Goal: Navigation & Orientation: Find specific page/section

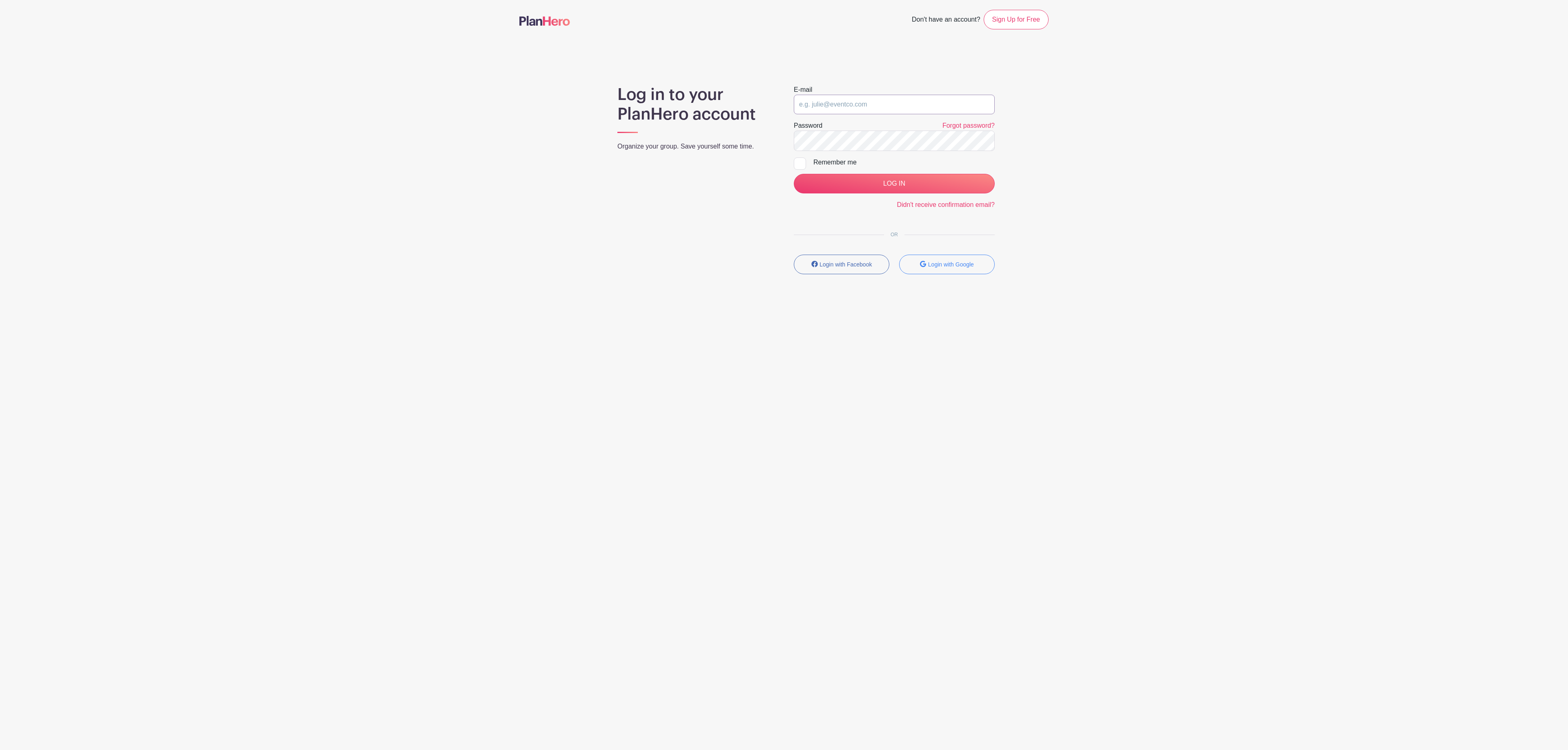
click at [864, 100] on input "email" at bounding box center [894, 104] width 201 height 20
type input "[EMAIL_ADDRESS][DOMAIN_NAME]"
click at [870, 183] on input "LOG IN" at bounding box center [894, 184] width 201 height 20
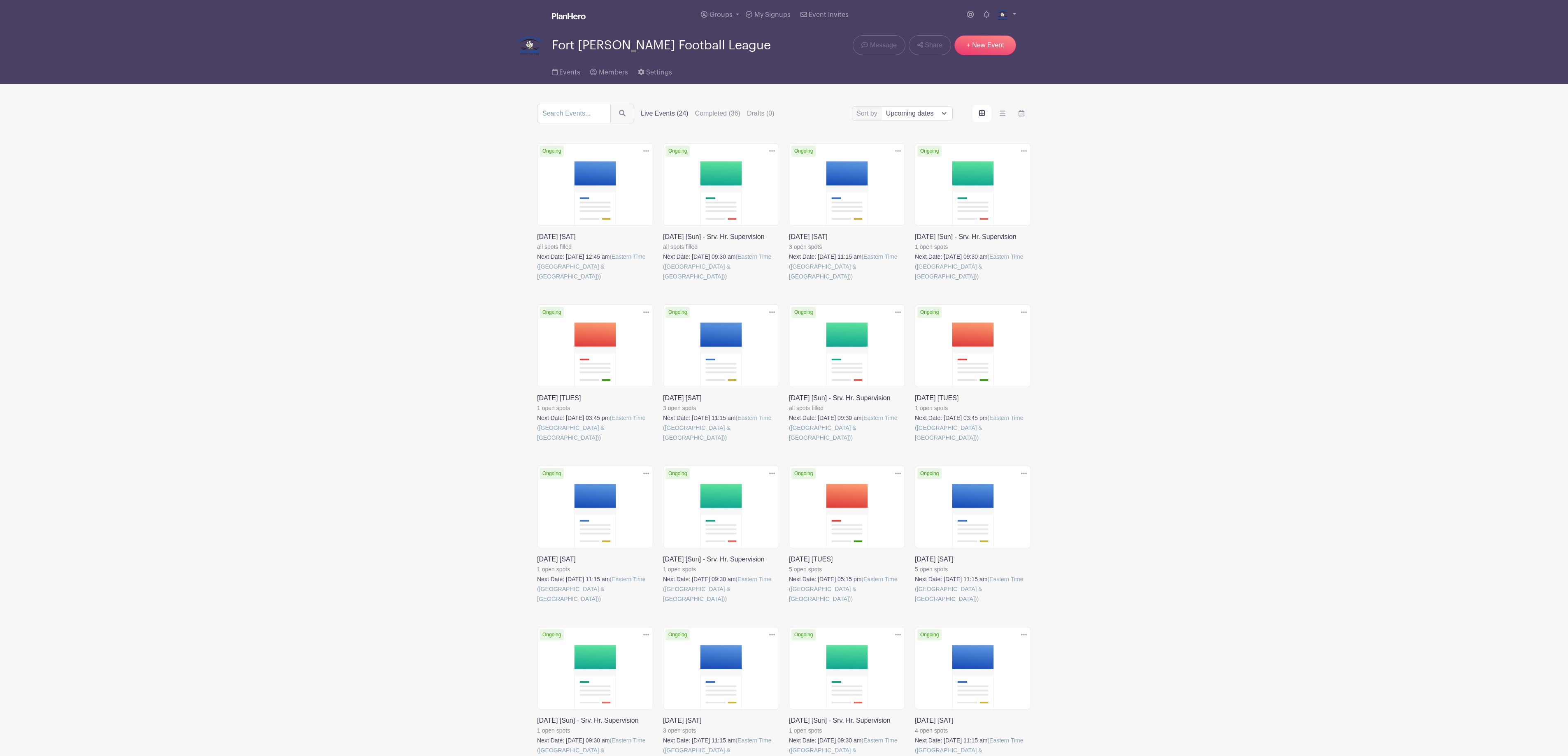
click at [537, 282] on link at bounding box center [537, 282] width 0 height 0
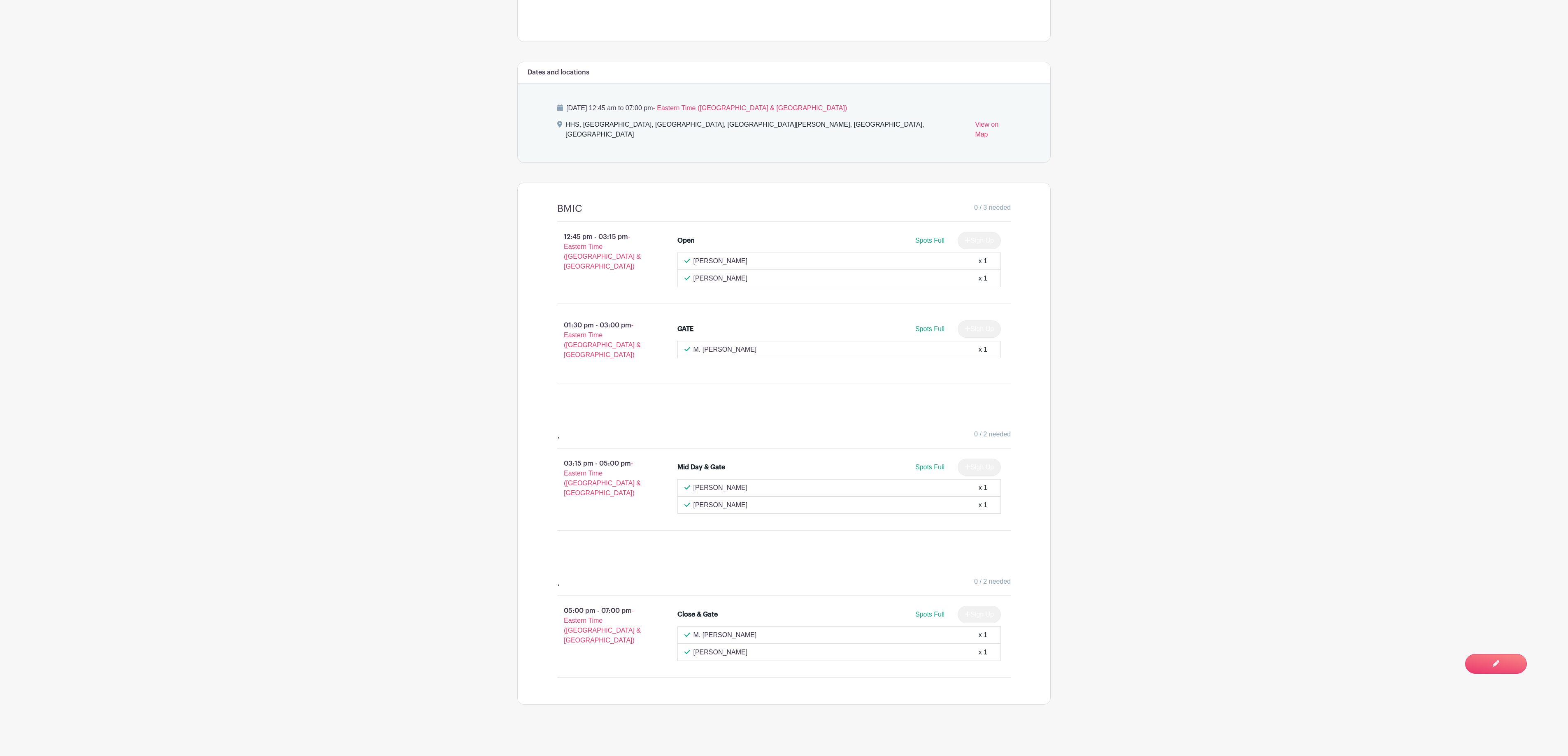
scroll to position [333, 0]
click at [398, 194] on main "Groups All Groups Fort Thomas Junior Football League FTJFL Service Hours Add Ne…" at bounding box center [784, 213] width 1568 height 1093
click at [912, 685] on img at bounding box center [914, 686] width 5 height 5
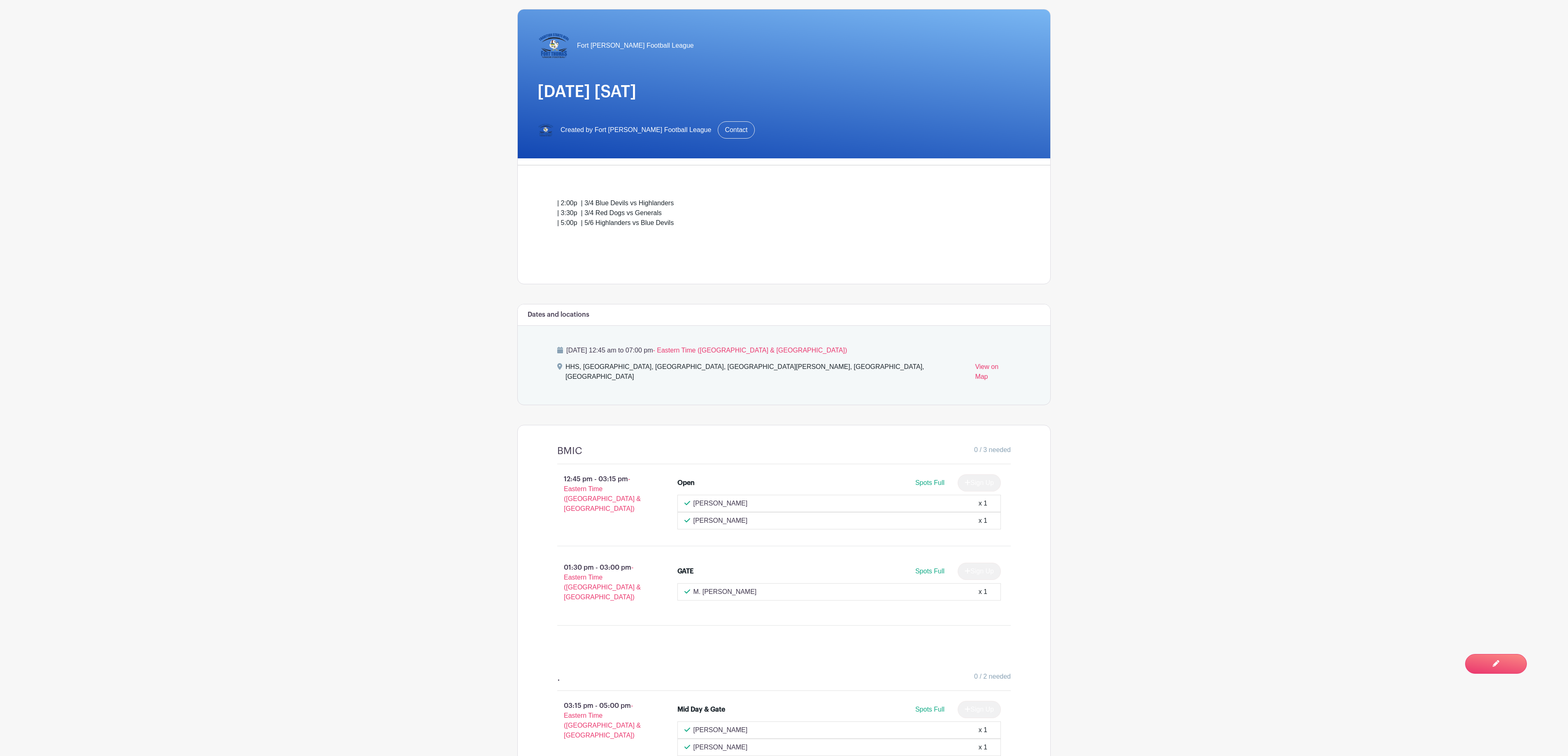
scroll to position [0, 0]
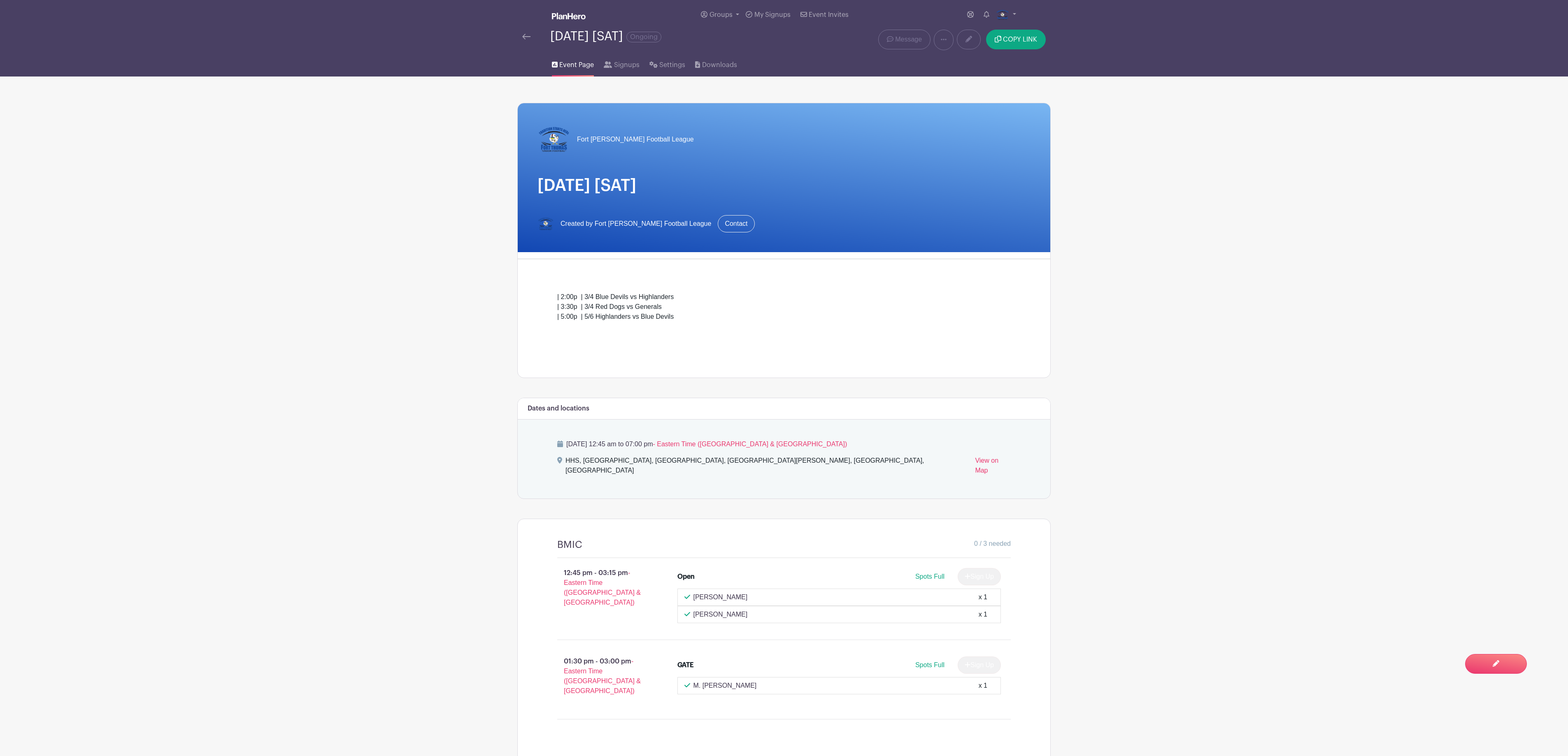
click at [525, 33] on link at bounding box center [526, 36] width 8 height 10
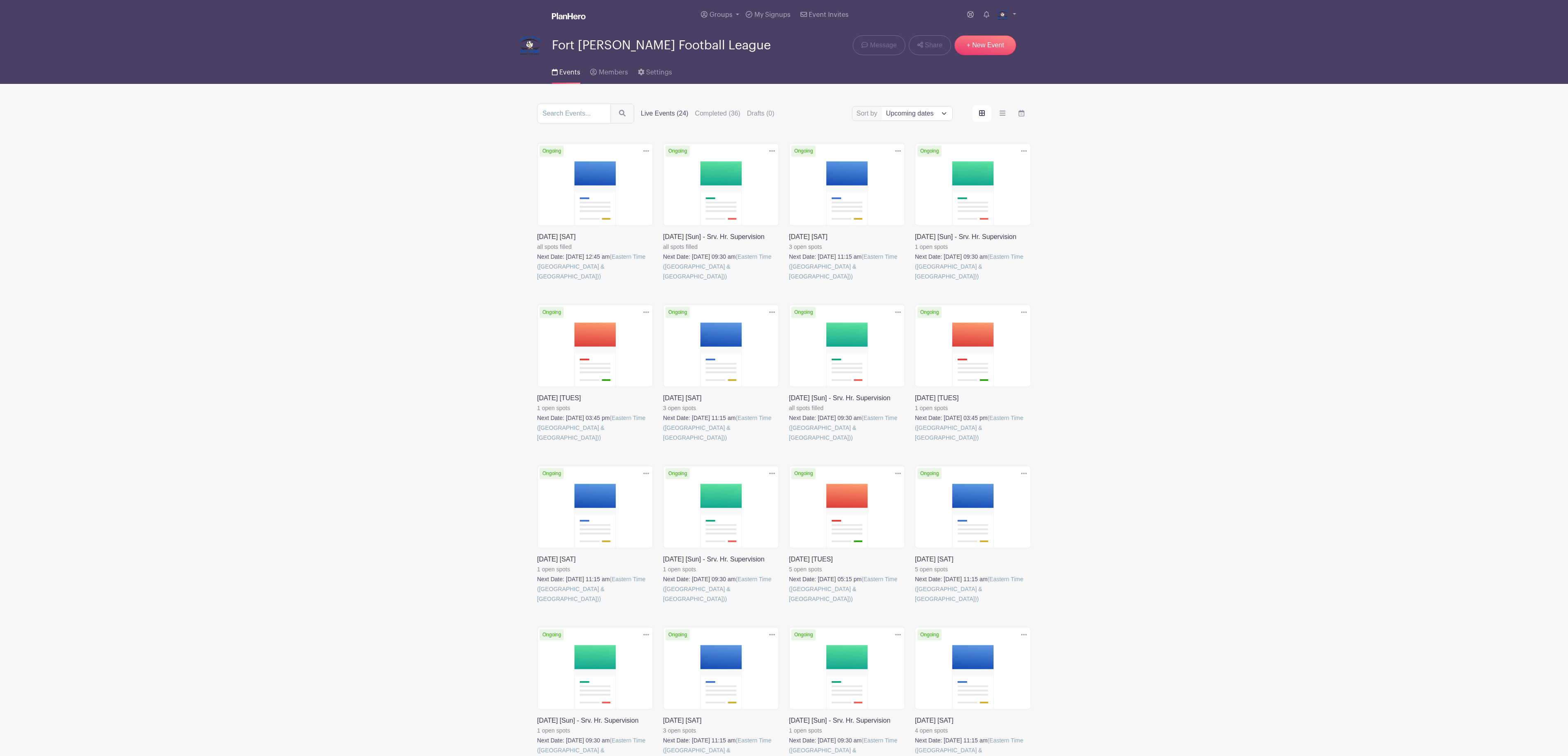
click at [663, 282] on link at bounding box center [663, 282] width 0 height 0
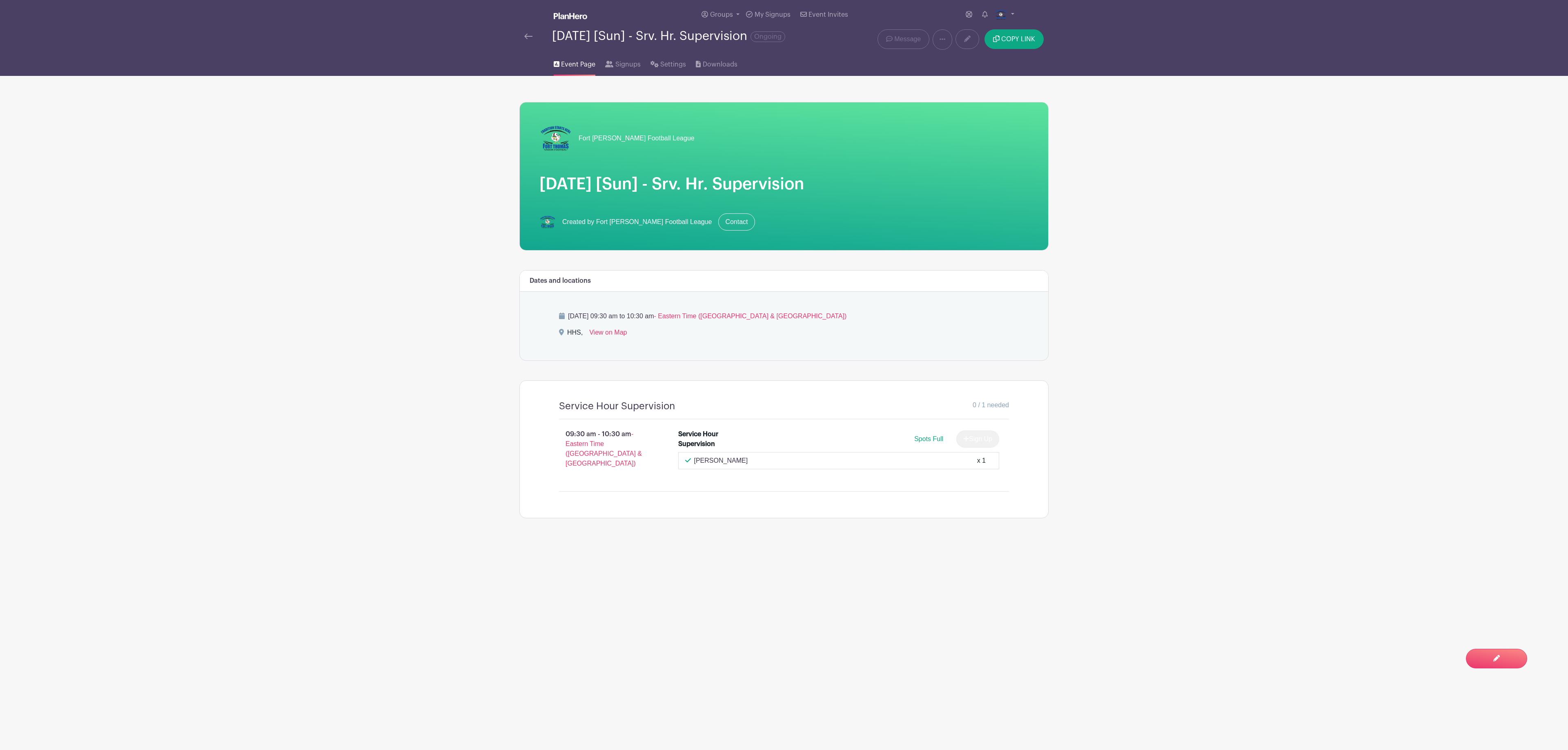
click at [530, 39] on img at bounding box center [528, 37] width 8 height 6
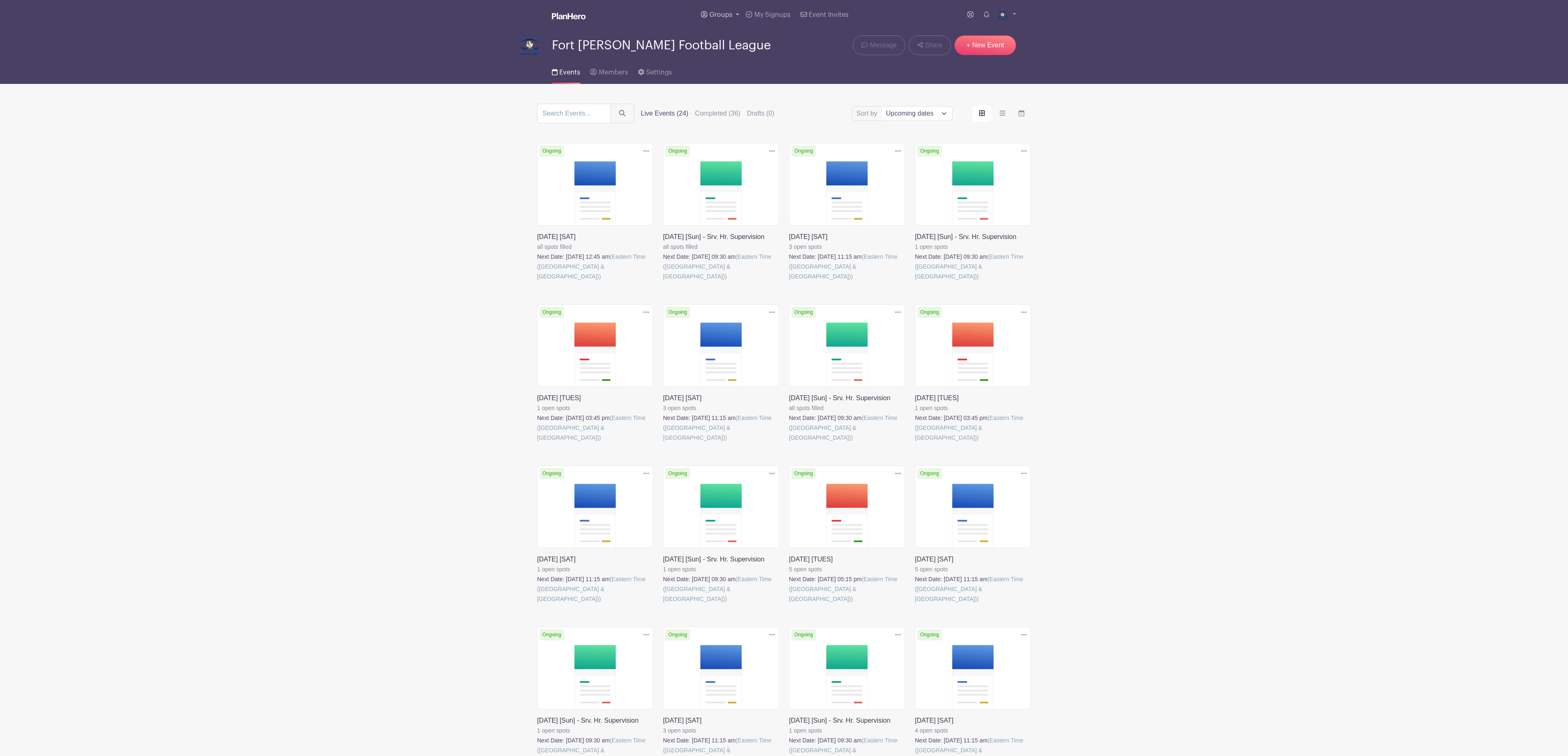
click at [726, 11] on link "Groups" at bounding box center [720, 14] width 45 height 30
click at [740, 76] on span "FTJFL Service Hours" at bounding box center [748, 78] width 61 height 10
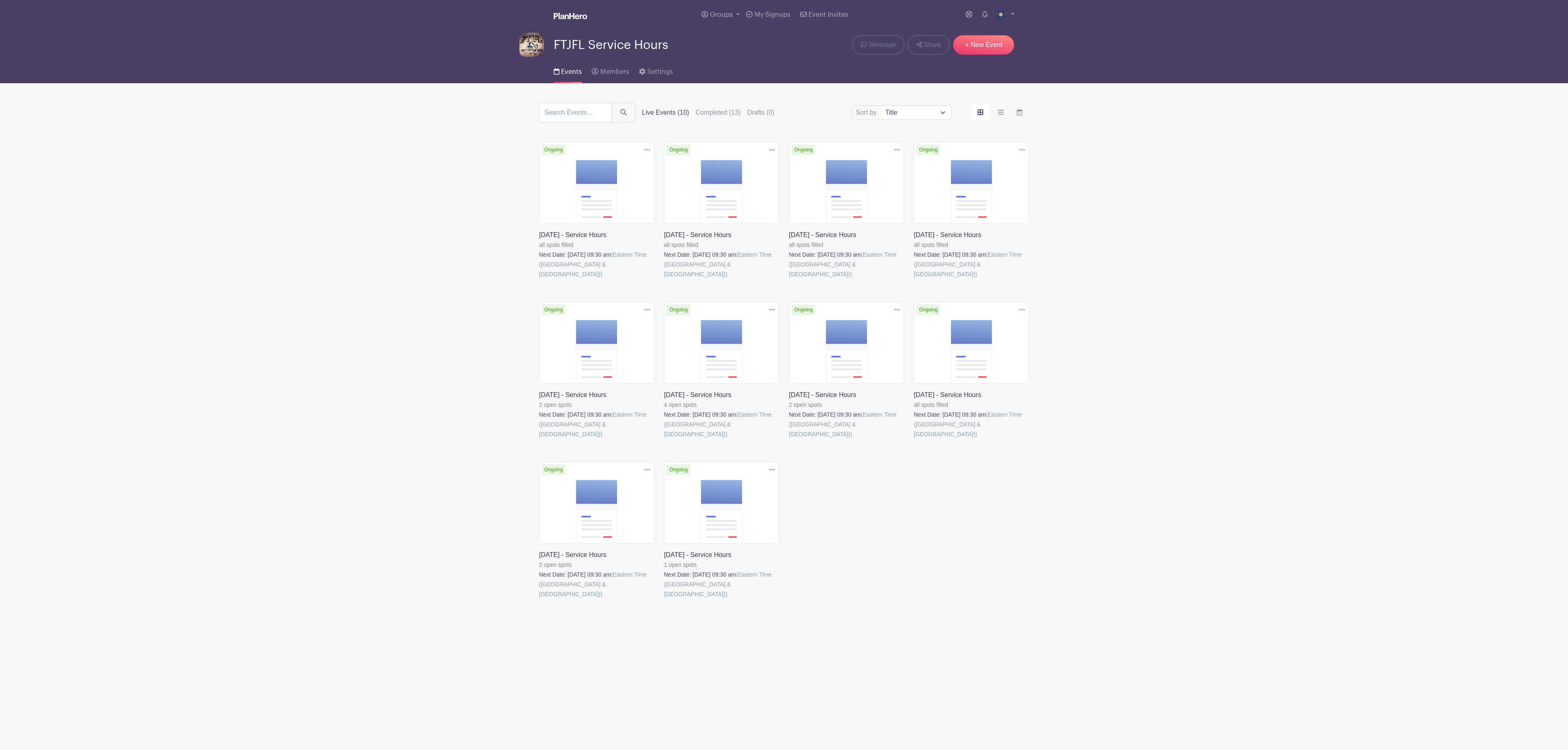
click at [539, 279] on link at bounding box center [539, 279] width 0 height 0
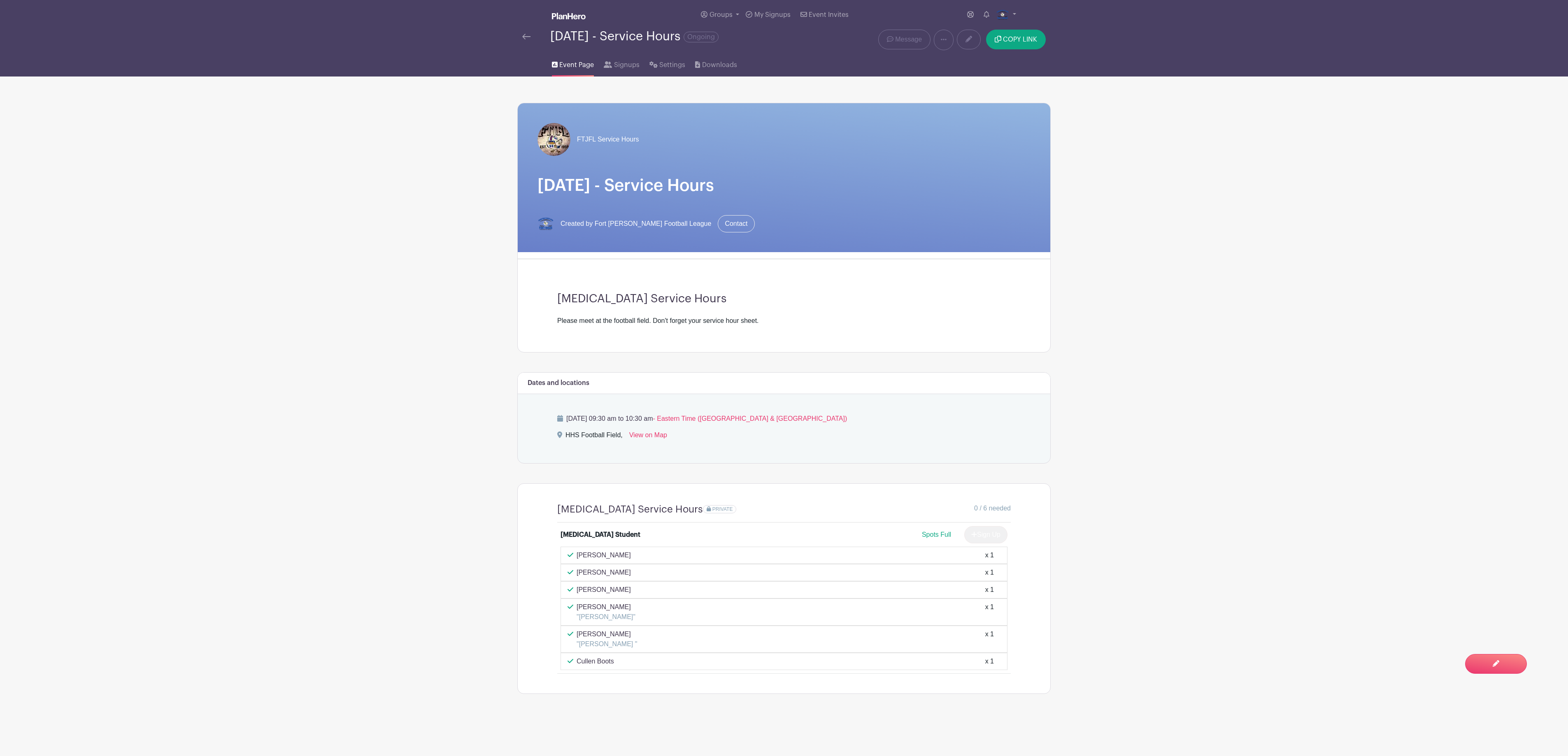
scroll to position [1, 0]
click at [624, 64] on span "Signups" at bounding box center [627, 64] width 26 height 10
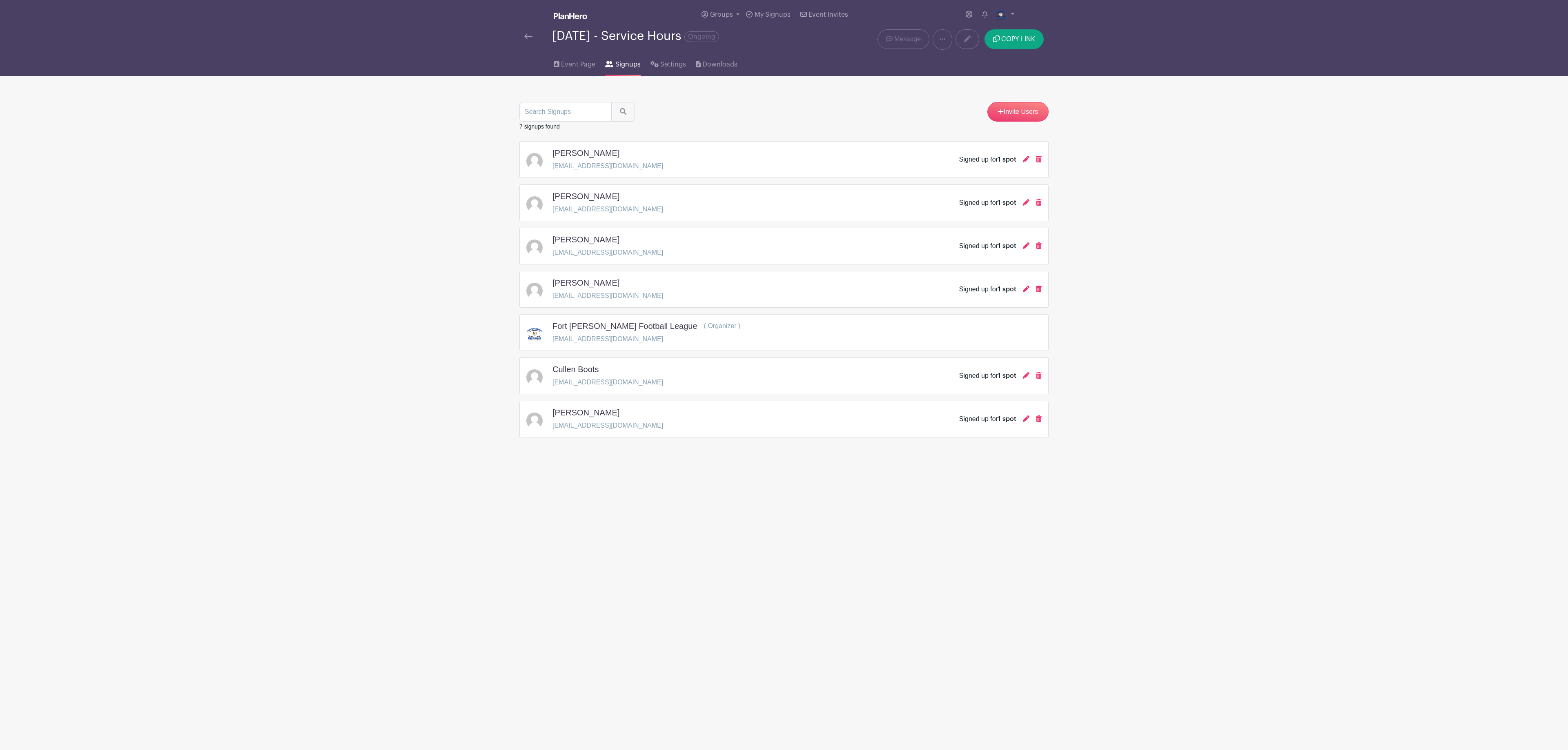
click at [529, 34] on img at bounding box center [528, 37] width 8 height 6
